Goal: Task Accomplishment & Management: Manage account settings

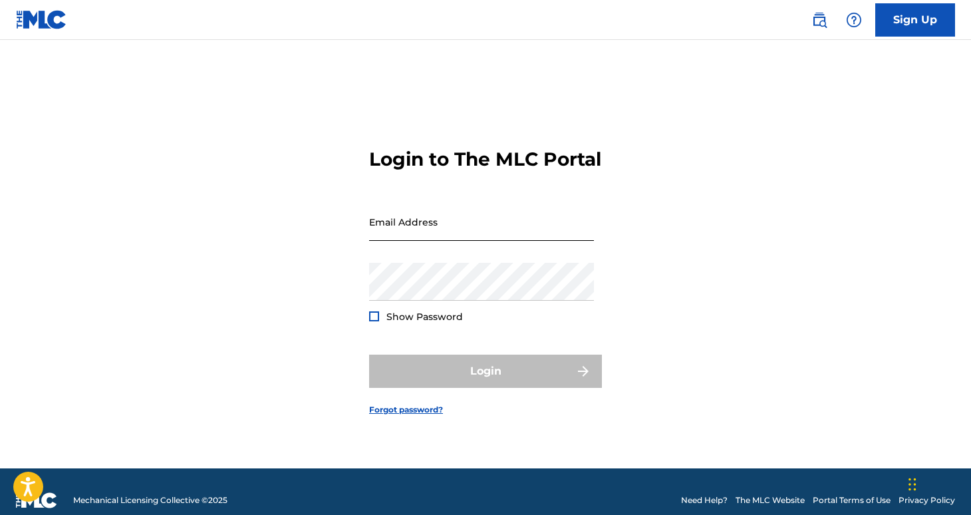
click at [520, 241] on input "Email Address" at bounding box center [481, 222] width 225 height 38
click at [487, 313] on div "Password Show Password" at bounding box center [481, 293] width 225 height 60
click at [468, 240] on input "[PERSON_NAME][EMAIL_ADDRESS][DOMAIN_NAME]" at bounding box center [481, 222] width 225 height 38
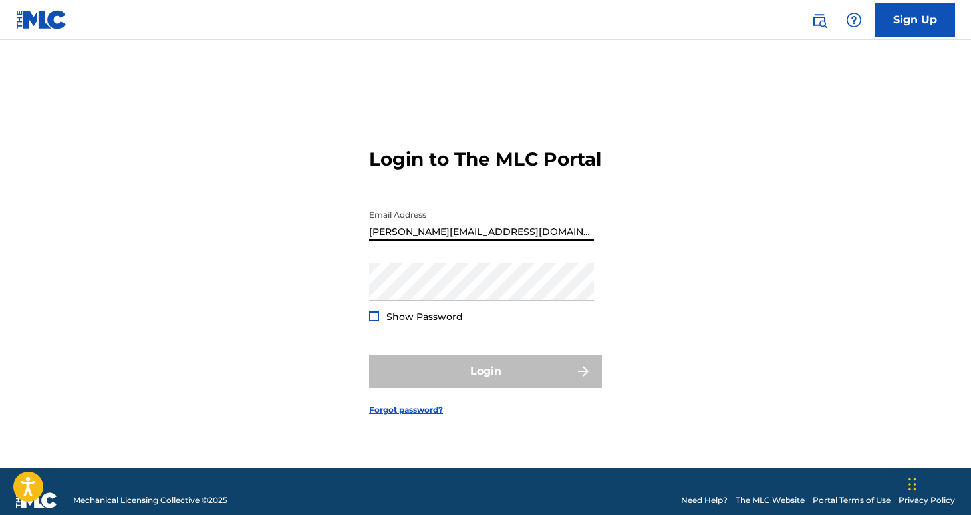
click at [468, 240] on input "[PERSON_NAME][EMAIL_ADDRESS][DOMAIN_NAME]" at bounding box center [481, 222] width 225 height 38
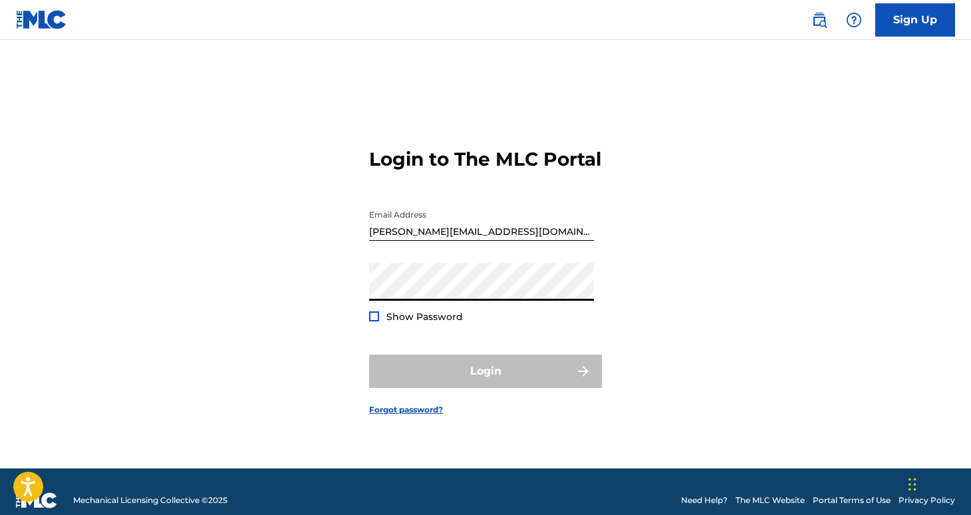
click at [388, 240] on input "[PERSON_NAME][EMAIL_ADDRESS][DOMAIN_NAME]" at bounding box center [481, 222] width 225 height 38
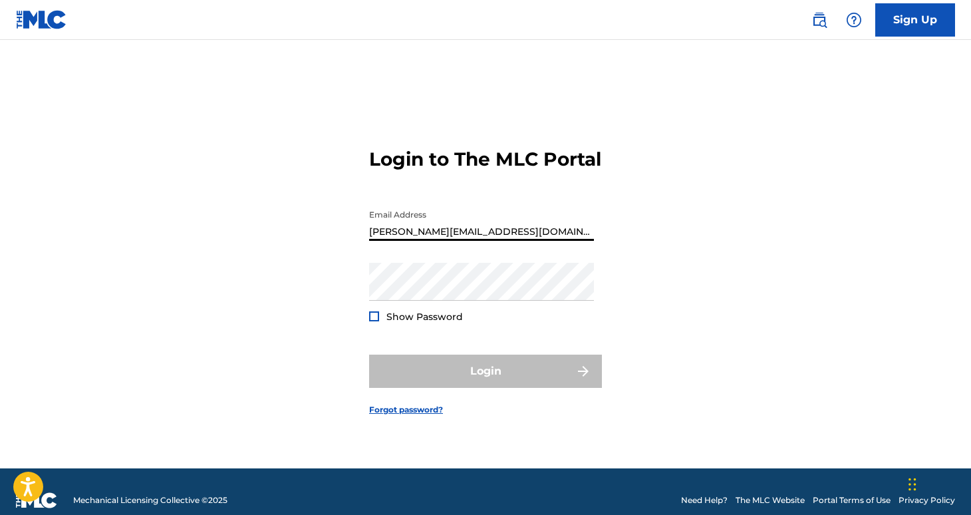
click at [388, 240] on input "[PERSON_NAME][EMAIL_ADDRESS][DOMAIN_NAME]" at bounding box center [481, 222] width 225 height 38
type input "[PERSON_NAME][EMAIL_ADDRESS][DOMAIN_NAME]"
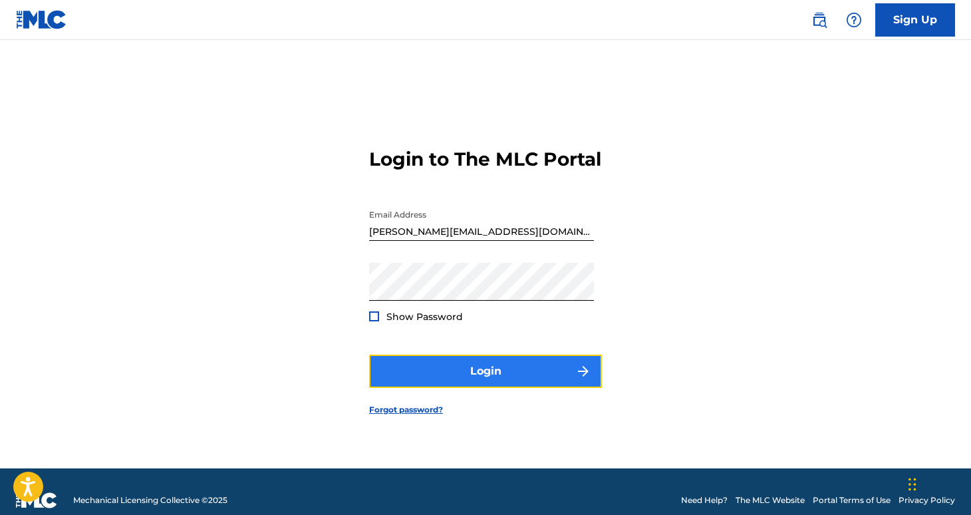
click at [505, 388] on button "Login" at bounding box center [485, 371] width 233 height 33
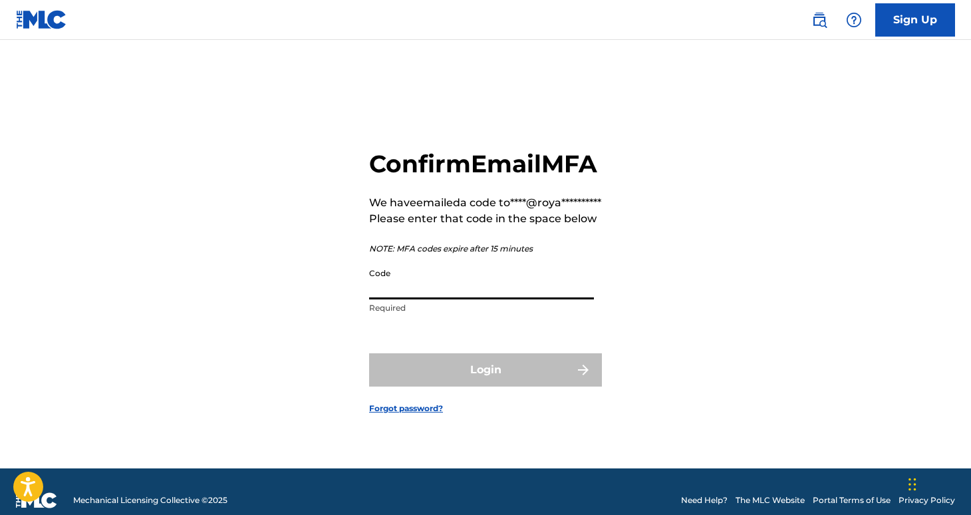
click at [380, 299] on input "Code" at bounding box center [481, 280] width 225 height 38
paste input "387173"
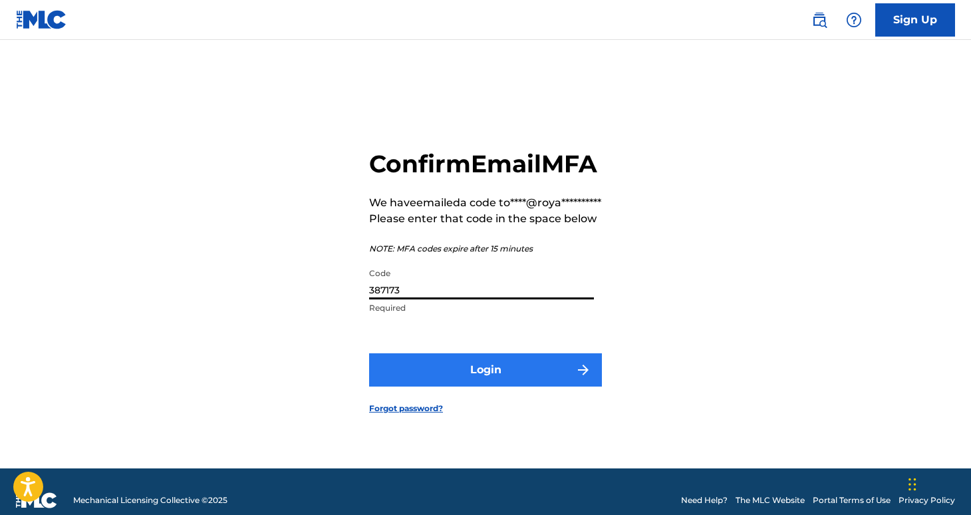
type input "387173"
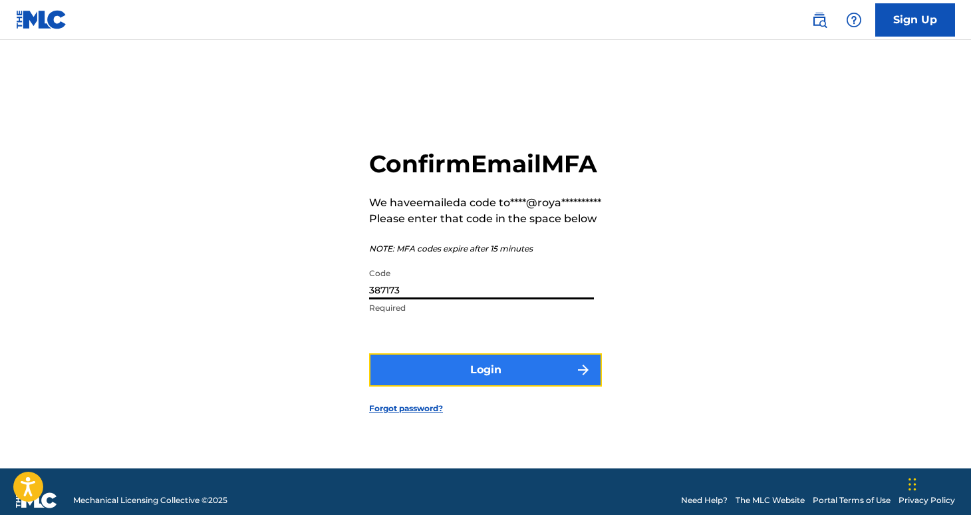
click at [579, 386] on button "Login" at bounding box center [485, 369] width 233 height 33
